Goal: Task Accomplishment & Management: Use online tool/utility

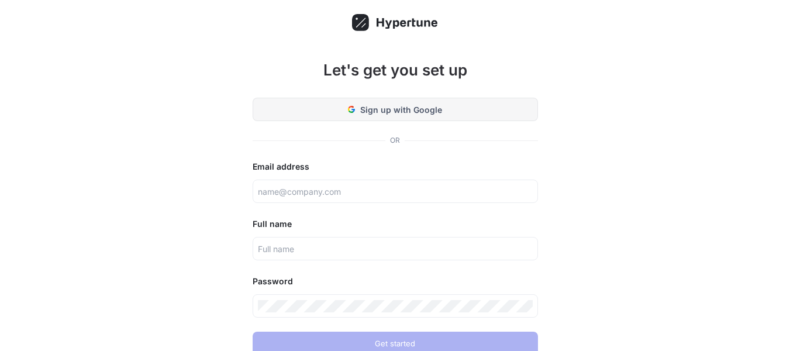
click at [389, 116] on button "Sign up with Google" at bounding box center [395, 109] width 285 height 23
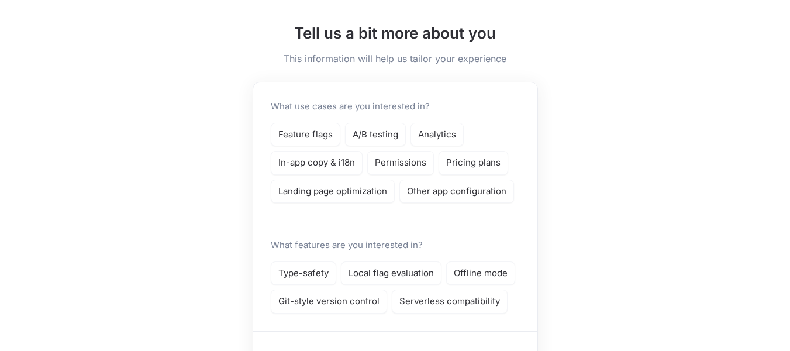
scroll to position [70, 0]
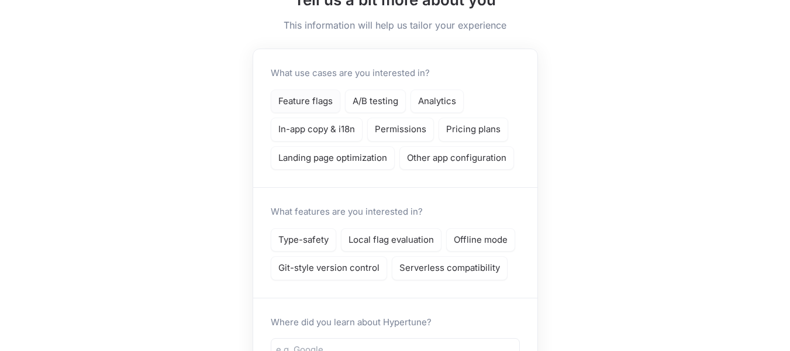
click at [306, 99] on p "Feature flags" at bounding box center [305, 101] width 54 height 13
click at [314, 243] on p "Type-safety" at bounding box center [303, 239] width 50 height 13
click at [492, 182] on div "What use cases are you interested in? Feature flags A/B testing Analytics In-ap…" at bounding box center [395, 118] width 284 height 138
click at [369, 157] on p "Landing page optimization" at bounding box center [332, 157] width 109 height 13
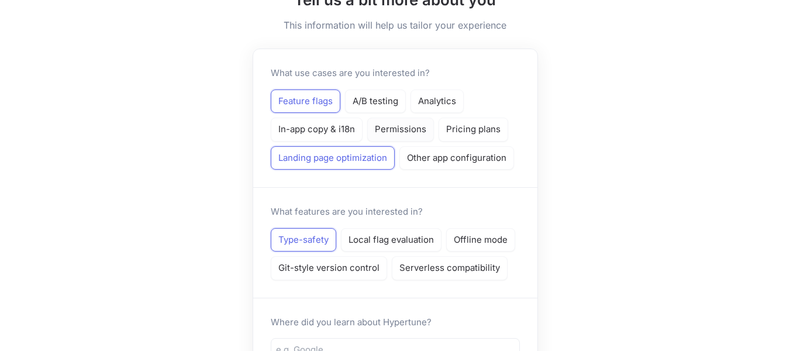
click at [404, 125] on p "Permissions" at bounding box center [400, 129] width 51 height 13
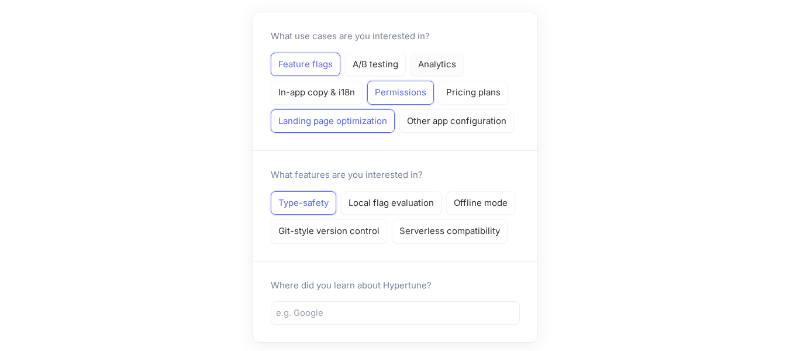
click at [456, 68] on p "Analytics" at bounding box center [437, 64] width 38 height 13
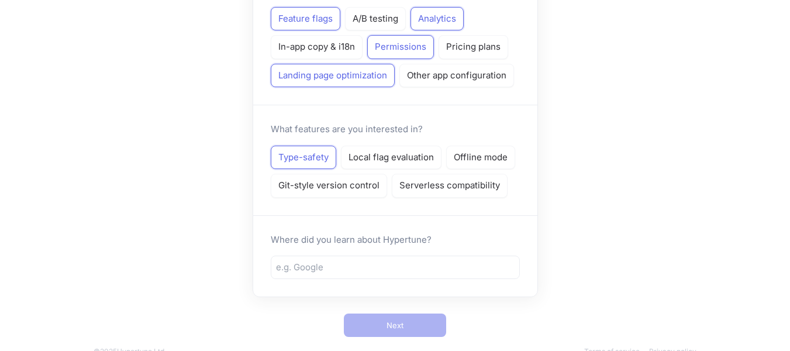
scroll to position [177, 0]
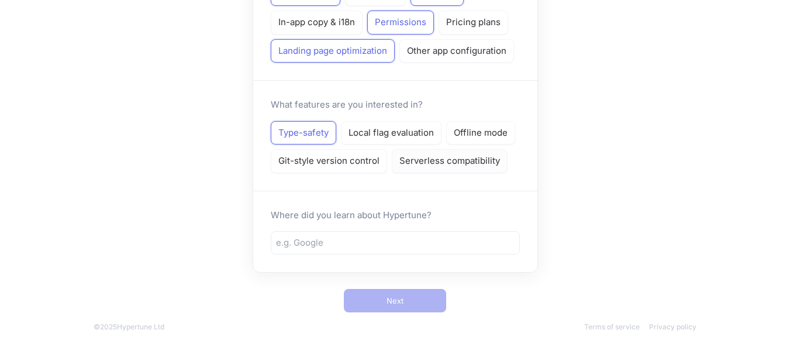
click at [453, 160] on p "Serverless compatibility" at bounding box center [449, 160] width 101 height 13
click at [472, 134] on p "Offline mode" at bounding box center [481, 132] width 54 height 13
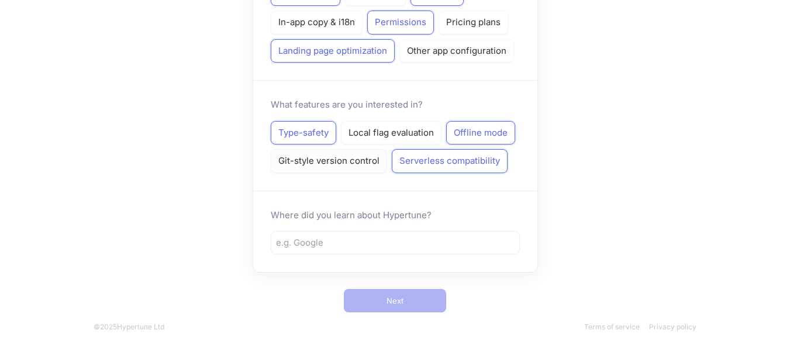
click at [364, 162] on p "Git-style version control" at bounding box center [328, 160] width 101 height 13
click at [387, 128] on p "Local flag evaluation" at bounding box center [390, 132] width 85 height 13
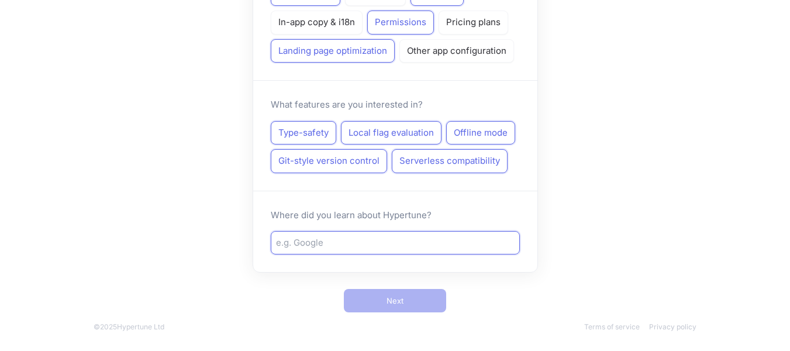
click at [407, 243] on input "text" at bounding box center [395, 242] width 238 height 13
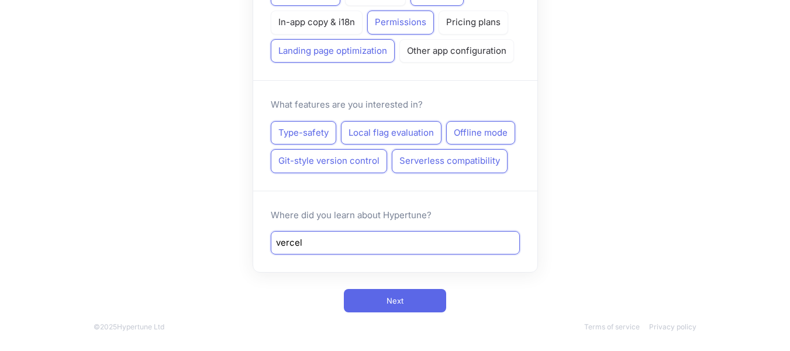
type input "vercel"
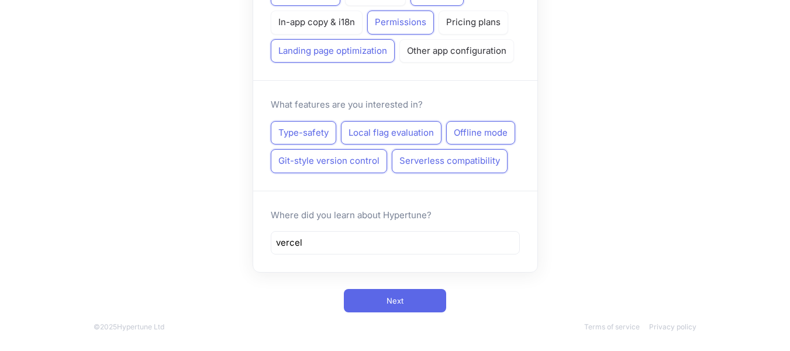
click at [454, 227] on div "Where did you learn about Hypertune? vercel" at bounding box center [395, 232] width 284 height 82
click at [418, 307] on button "Next" at bounding box center [395, 300] width 102 height 23
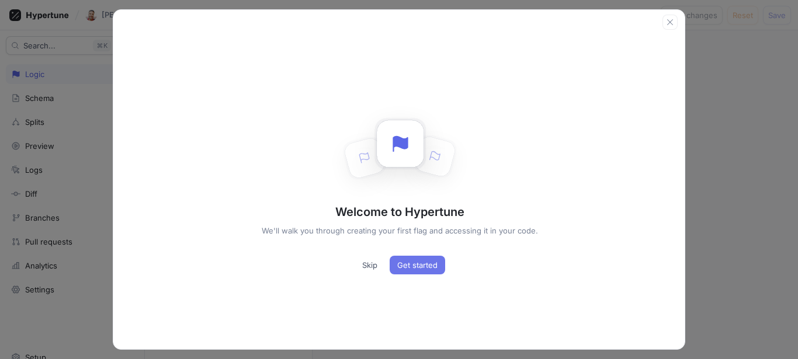
click at [399, 271] on button "Get started" at bounding box center [418, 265] width 56 height 19
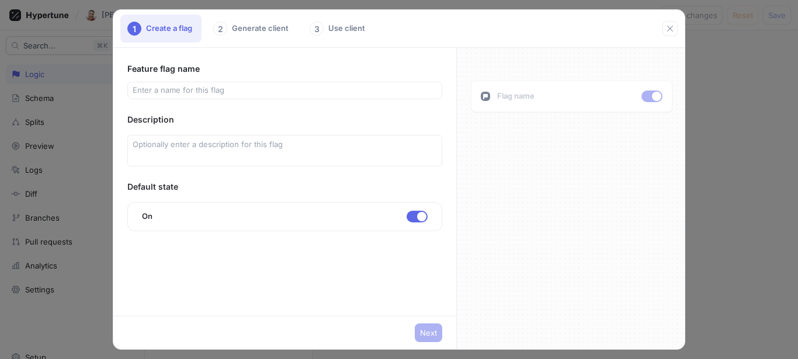
click at [527, 103] on div "Flag name" at bounding box center [572, 97] width 202 height 32
click at [268, 25] on div "2 Generate client" at bounding box center [252, 29] width 92 height 28
click at [341, 24] on div "3 Use client" at bounding box center [339, 29] width 72 height 28
click at [244, 98] on div at bounding box center [284, 91] width 315 height 18
click at [245, 94] on input "text" at bounding box center [285, 91] width 305 height 12
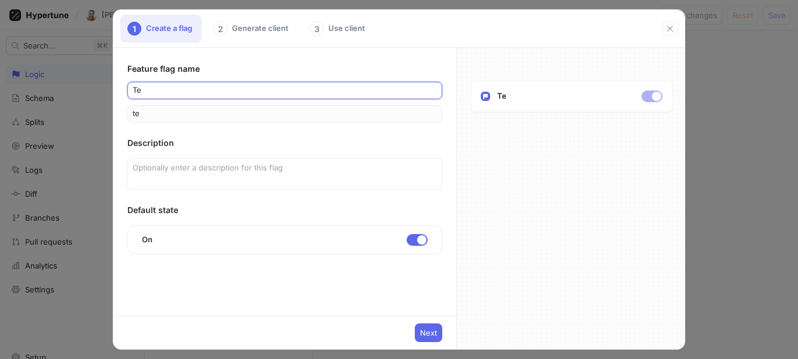
type input "tes"
type input "test"
type input "teste"
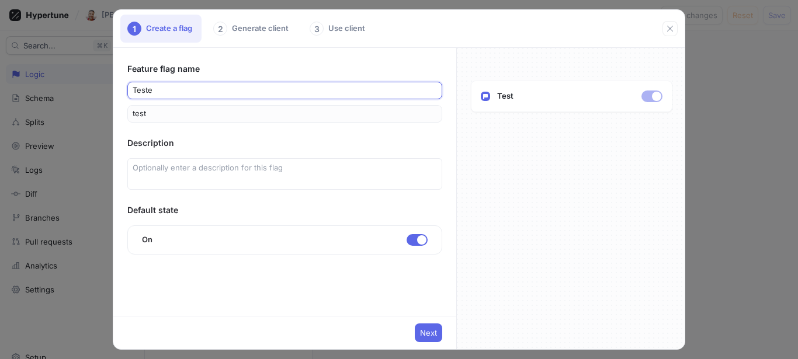
type input "teste"
click at [558, 149] on div "Teste" at bounding box center [571, 199] width 229 height 302
click at [424, 332] on span "Next" at bounding box center [428, 333] width 17 height 7
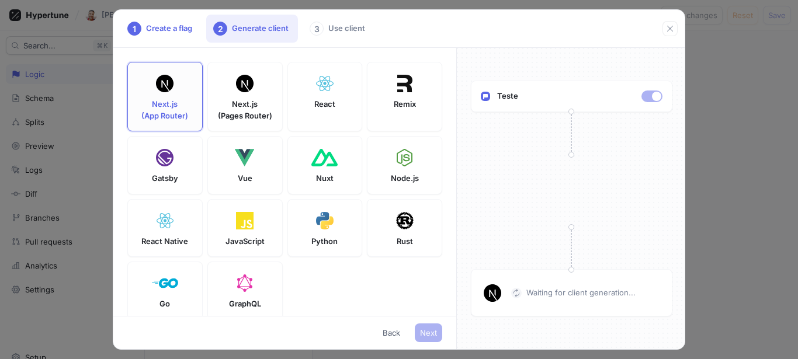
click at [156, 98] on div "Next.js (App Router)" at bounding box center [164, 97] width 75 height 70
click at [503, 297] on div at bounding box center [492, 293] width 23 height 23
drag, startPoint x: 517, startPoint y: 294, endPoint x: 601, endPoint y: 292, distance: 84.8
click at [596, 294] on div "Waiting for client generation..." at bounding box center [586, 294] width 151 height 12
click at [639, 292] on div "Waiting for client generation..." at bounding box center [586, 294] width 151 height 12
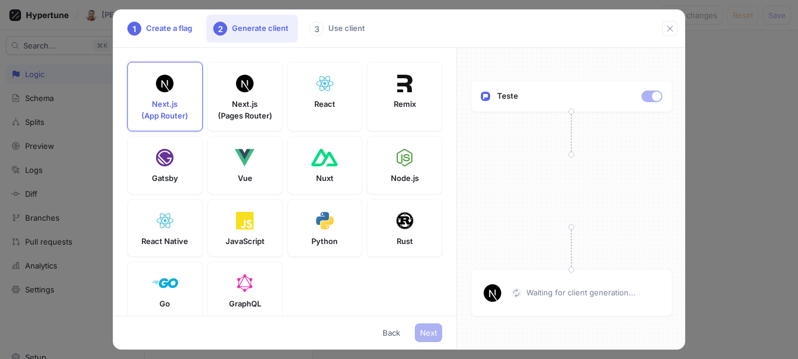
drag, startPoint x: 639, startPoint y: 292, endPoint x: 524, endPoint y: 301, distance: 116.1
click at [524, 301] on div "Waiting for client generation..." at bounding box center [572, 292] width 202 height 47
click at [170, 114] on p "Next.js (App Router)" at bounding box center [164, 110] width 47 height 23
click at [227, 108] on p "Next.js (Pages Router)" at bounding box center [245, 110] width 54 height 23
type textarea "npm install hypertune"
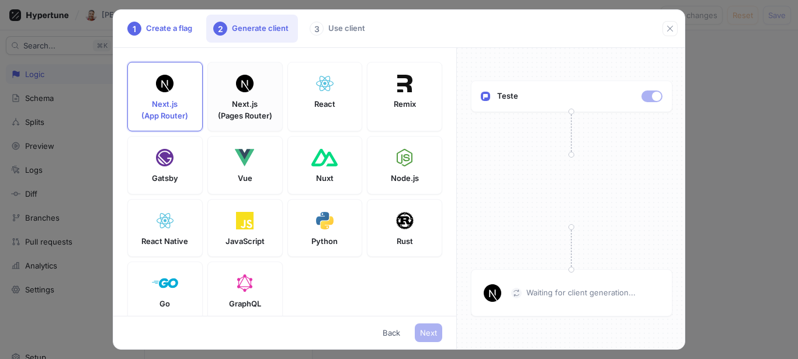
type textarea "NEXT_PUBLIC_HYPERTUNE_TOKEN=U2FsdGVkX1/u8T+lRKzScIkerI3h26zjBNP7HGeAhjI= HYPERT…"
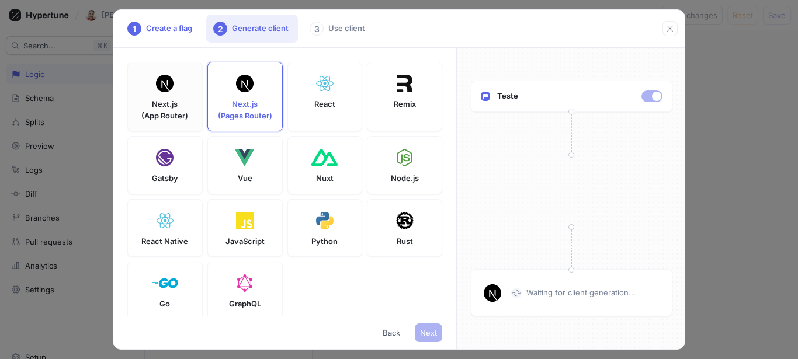
click at [164, 104] on p "Next.js (App Router)" at bounding box center [164, 110] width 47 height 23
type textarea "npm install hypertune server-only"
type textarea "NEXT_PUBLIC_HYPERTUNE_TOKEN=U2FsdGVkX1/u8T+lRKzScIkerI3h26zjBNP7HGeAhjI= HYPERT…"
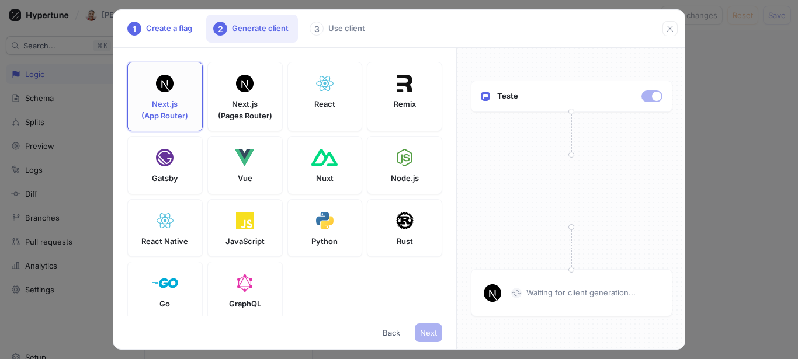
click at [163, 103] on p "Next.js (App Router)" at bounding box center [164, 110] width 47 height 23
click at [490, 96] on rect at bounding box center [485, 96] width 9 height 9
click at [155, 102] on p "Next.js (App Router)" at bounding box center [164, 110] width 47 height 23
